Goal: Transaction & Acquisition: Purchase product/service

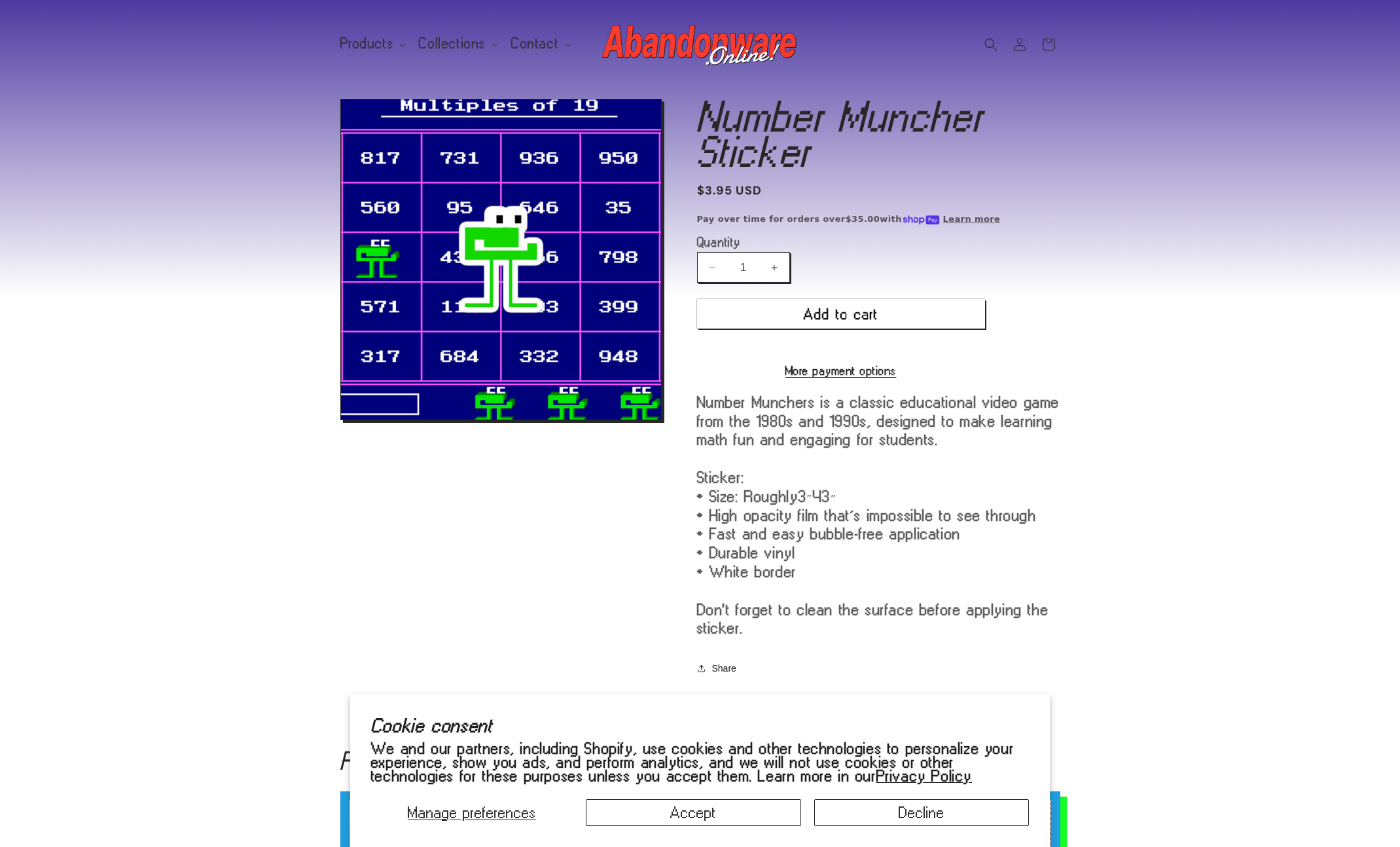
click at [820, 504] on span "3″×3″" at bounding box center [817, 496] width 39 height 17
